Goal: Navigation & Orientation: Find specific page/section

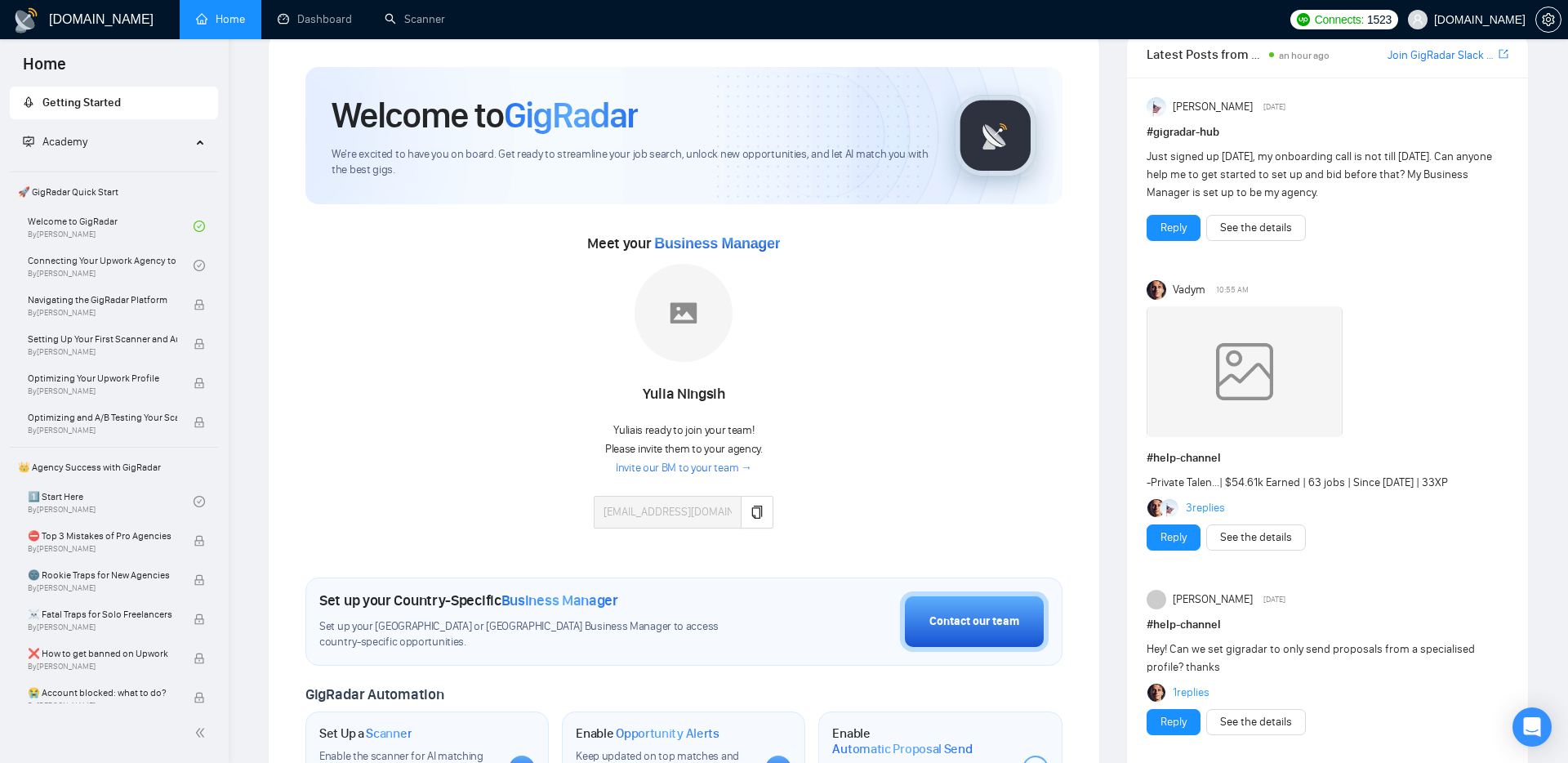
scroll to position [718, 0]
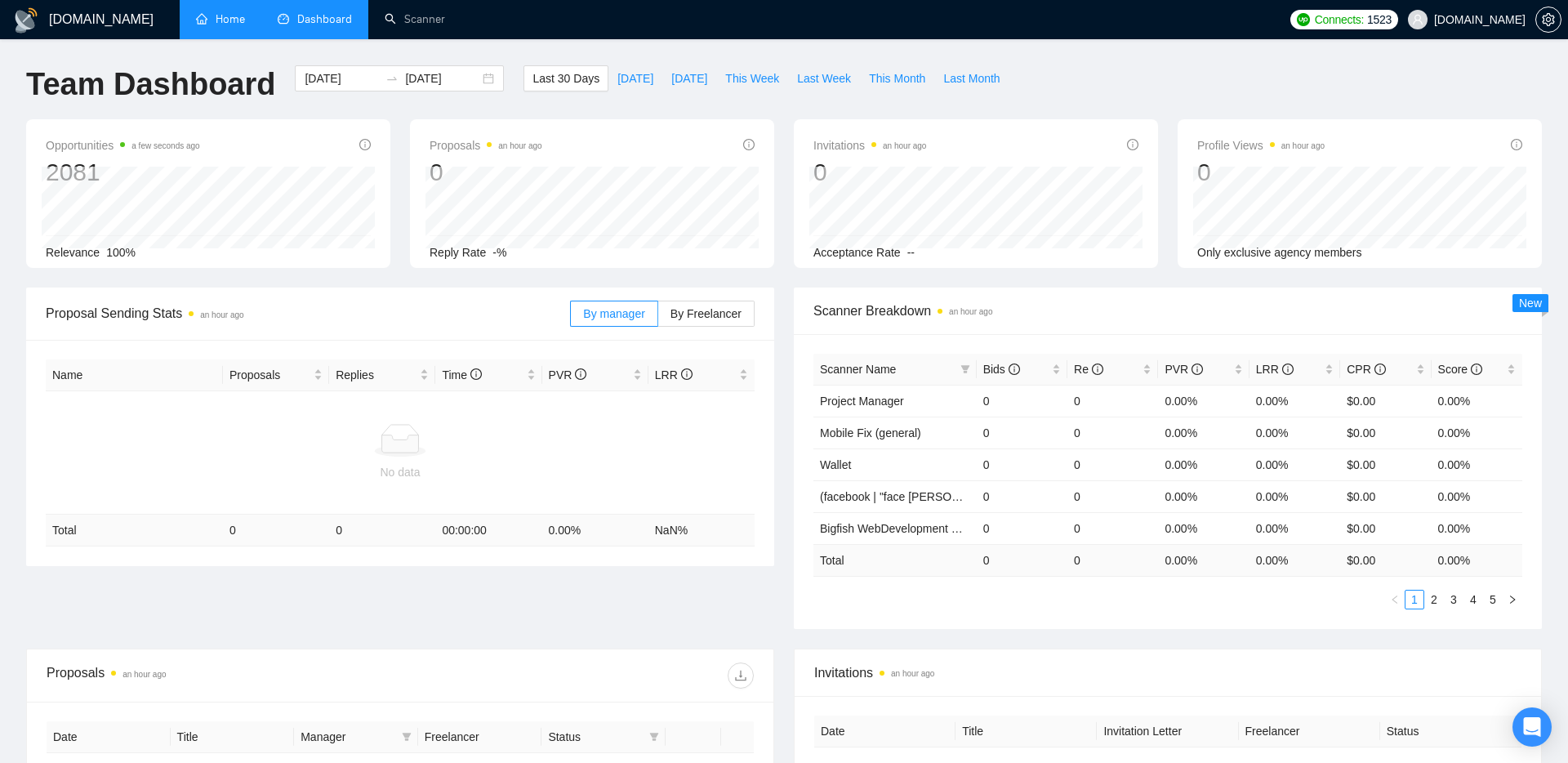
click at [205, 22] on link "Home" at bounding box center [220, 19] width 49 height 14
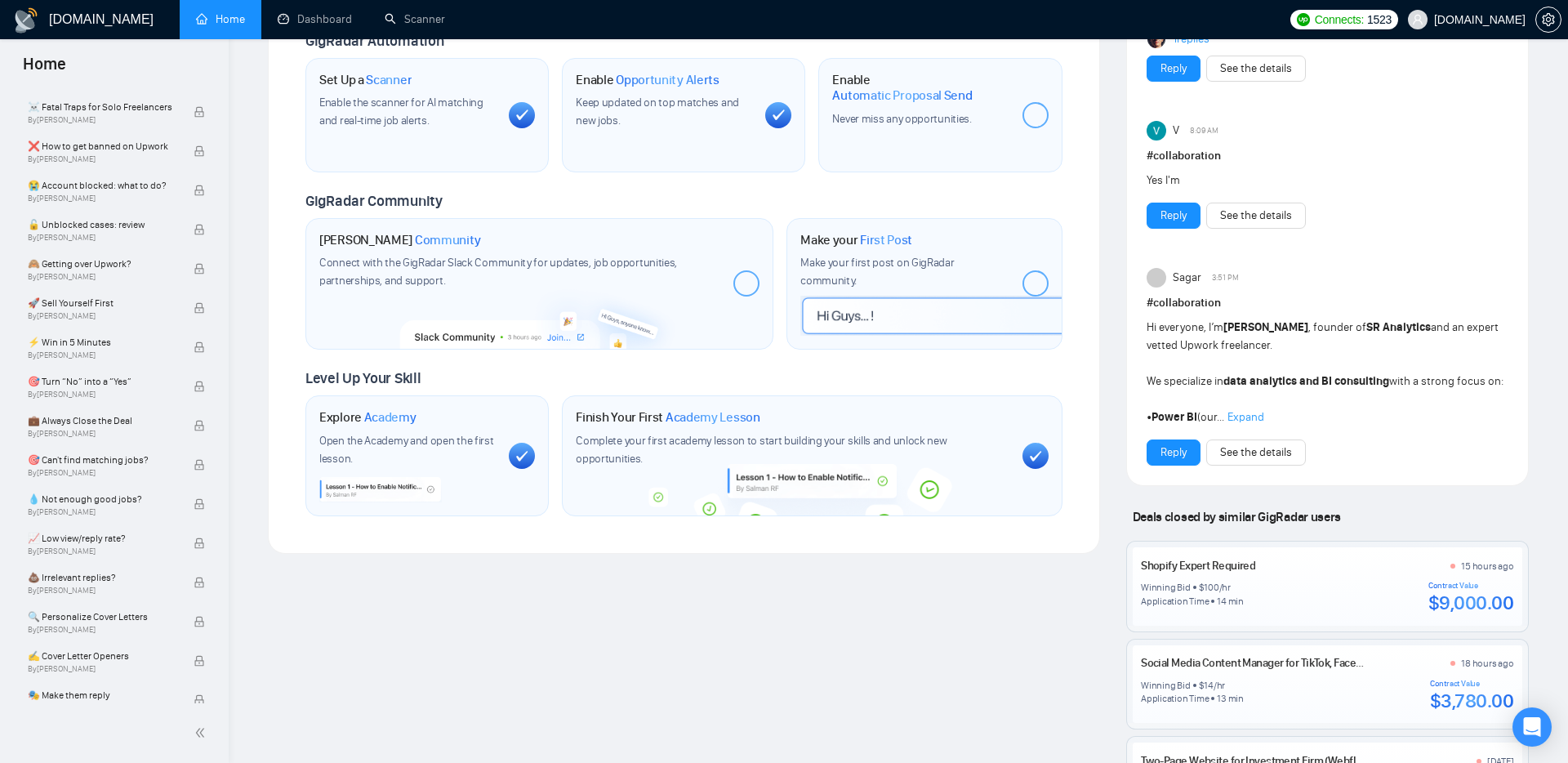
scroll to position [718, 0]
